Goal: Information Seeking & Learning: Find specific fact

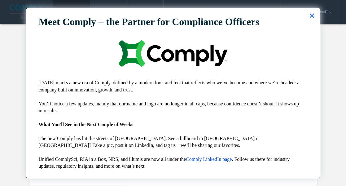
click at [309, 17] on button "×" at bounding box center [312, 16] width 6 height 10
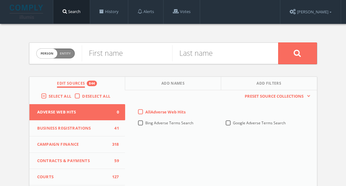
click at [47, 57] on span "person" at bounding box center [47, 54] width 21 height 10
checkbox input "true"
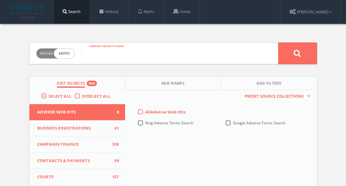
click at [118, 50] on input "text" at bounding box center [180, 53] width 196 height 16
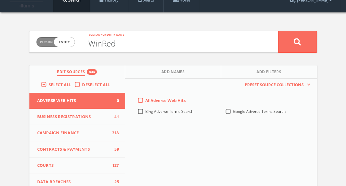
scroll to position [31, 0]
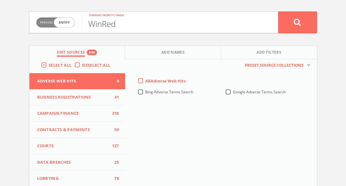
type input "WinRed"
click at [82, 64] on label "Deselect All" at bounding box center [97, 65] width 31 height 6
click at [0, 0] on input "Deselect All" at bounding box center [0, 0] width 0 height 0
click at [88, 146] on span "Courts" at bounding box center [73, 146] width 72 height 6
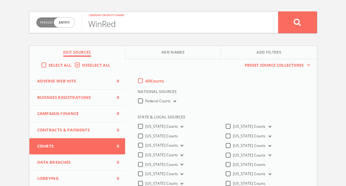
click at [145, 78] on label "All Courts" at bounding box center [154, 81] width 19 height 6
click at [0, 0] on input "All Courts" at bounding box center [0, 0] width 0 height 0
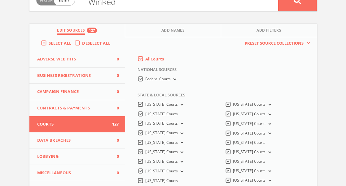
scroll to position [43, 0]
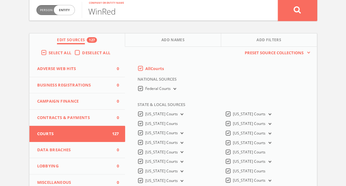
click at [303, 11] on button at bounding box center [297, 10] width 39 height 22
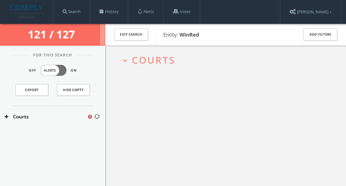
click at [44, 115] on button "Courts" at bounding box center [46, 116] width 82 height 7
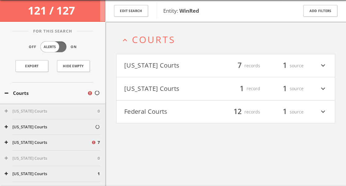
scroll to position [24, 0]
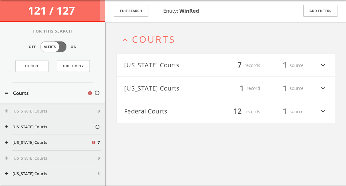
click at [50, 140] on button "[US_STATE] Courts" at bounding box center [48, 142] width 86 height 6
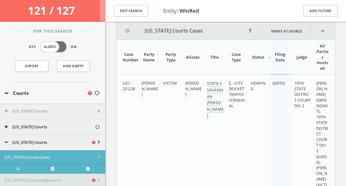
scroll to position [79, 0]
click at [51, 140] on button "[US_STATE] Courts" at bounding box center [48, 142] width 86 height 6
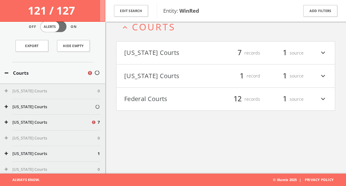
scroll to position [31, 0]
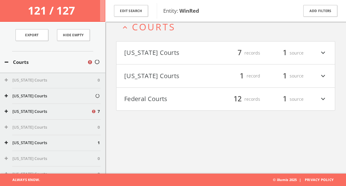
click at [51, 140] on button "[US_STATE] Courts" at bounding box center [51, 143] width 93 height 6
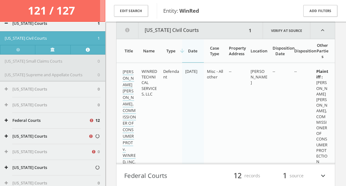
scroll to position [155, 0]
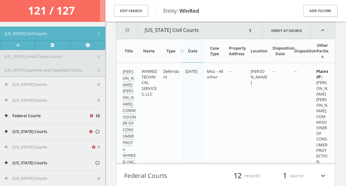
click at [54, 115] on button "Federal Courts" at bounding box center [47, 116] width 84 height 6
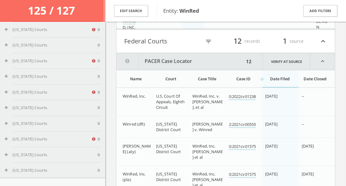
scroll to position [390, 0]
click at [62, 94] on button "[US_STATE] Courts" at bounding box center [48, 92] width 86 height 6
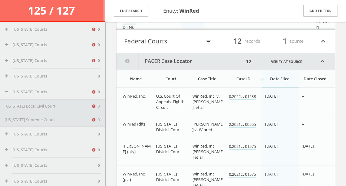
click at [67, 107] on button "[US_STATE] Local Civil Court" at bounding box center [48, 106] width 86 height 6
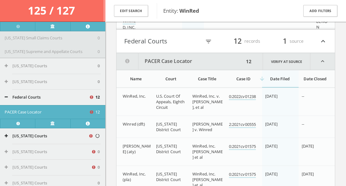
scroll to position [173, 0]
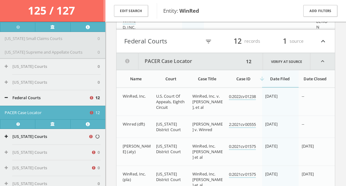
click at [54, 136] on button "[US_STATE] Courts" at bounding box center [47, 136] width 84 height 6
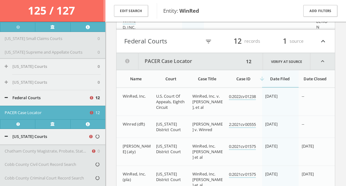
click at [54, 136] on button "[US_STATE] Courts" at bounding box center [47, 136] width 84 height 6
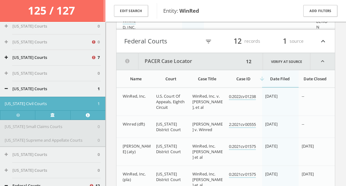
scroll to position [80, 0]
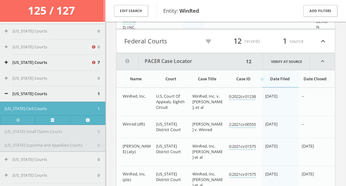
click at [42, 67] on div "[US_STATE] Courts 7" at bounding box center [52, 62] width 105 height 15
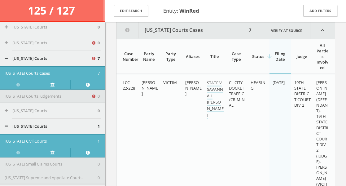
scroll to position [111, 0]
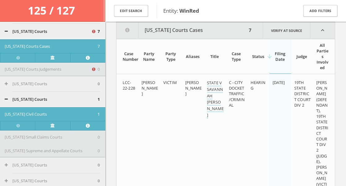
click at [46, 84] on button "[US_STATE] Courts" at bounding box center [51, 84] width 93 height 6
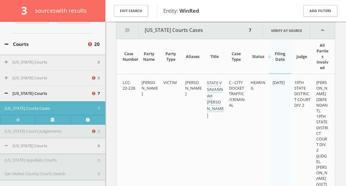
scroll to position [0, 0]
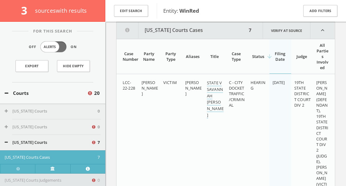
click at [57, 90] on button "Courts" at bounding box center [46, 92] width 82 height 7
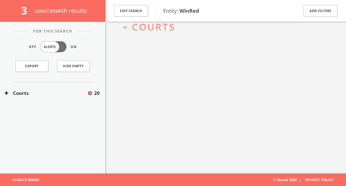
click at [57, 90] on button "Courts" at bounding box center [46, 92] width 82 height 7
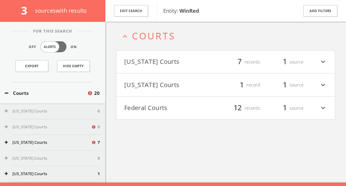
scroll to position [27, 0]
click at [166, 86] on button "[US_STATE] Courts" at bounding box center [172, 85] width 96 height 11
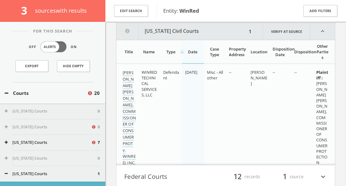
scroll to position [102, 0]
